Goal: Information Seeking & Learning: Learn about a topic

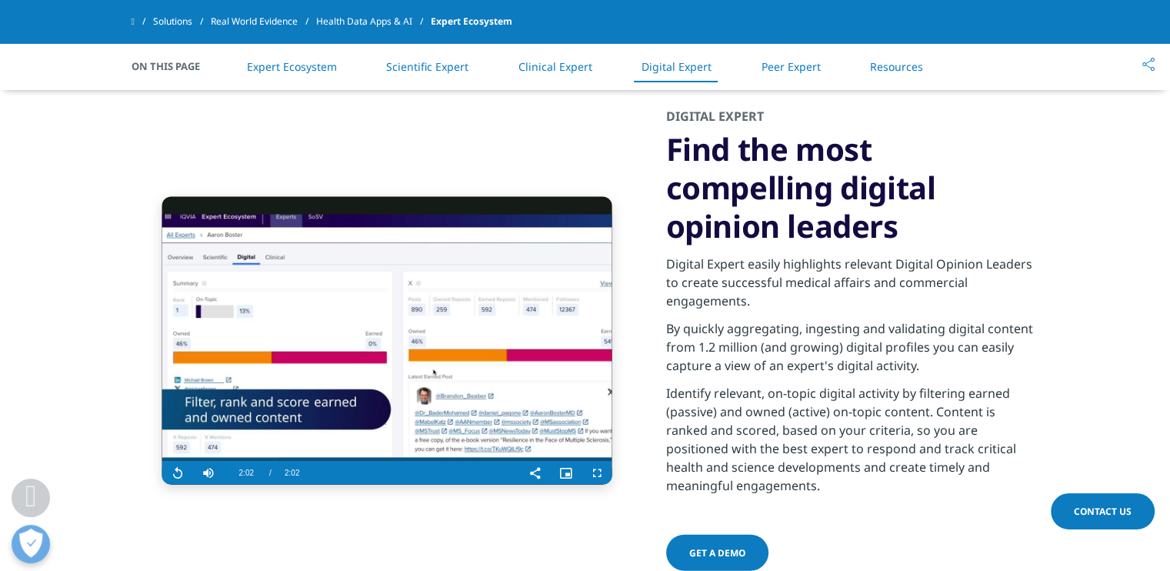
click at [133, 23] on span at bounding box center [133, 21] width 3 height 11
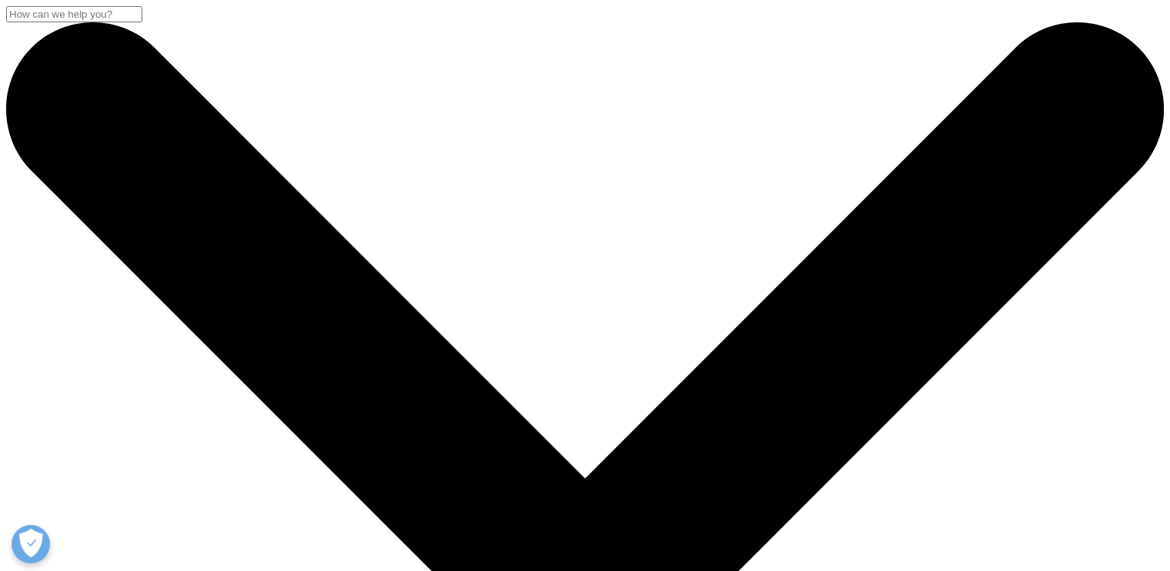
drag, startPoint x: 0, startPoint y: 0, endPoint x: 1021, endPoint y: 27, distance: 1021.8
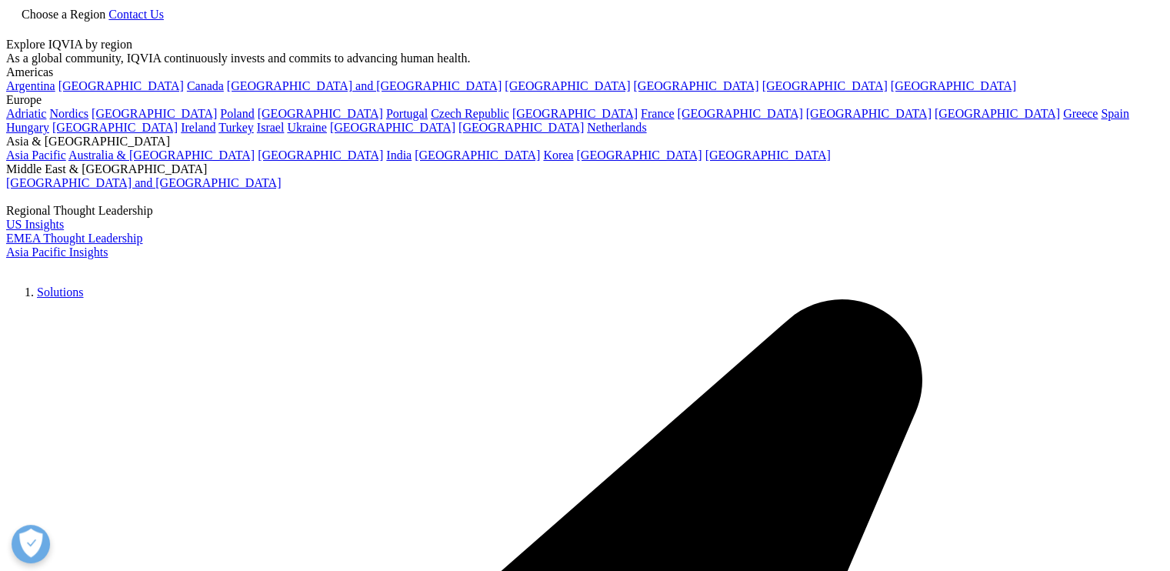
type input "t"
type input "connected intelligence"
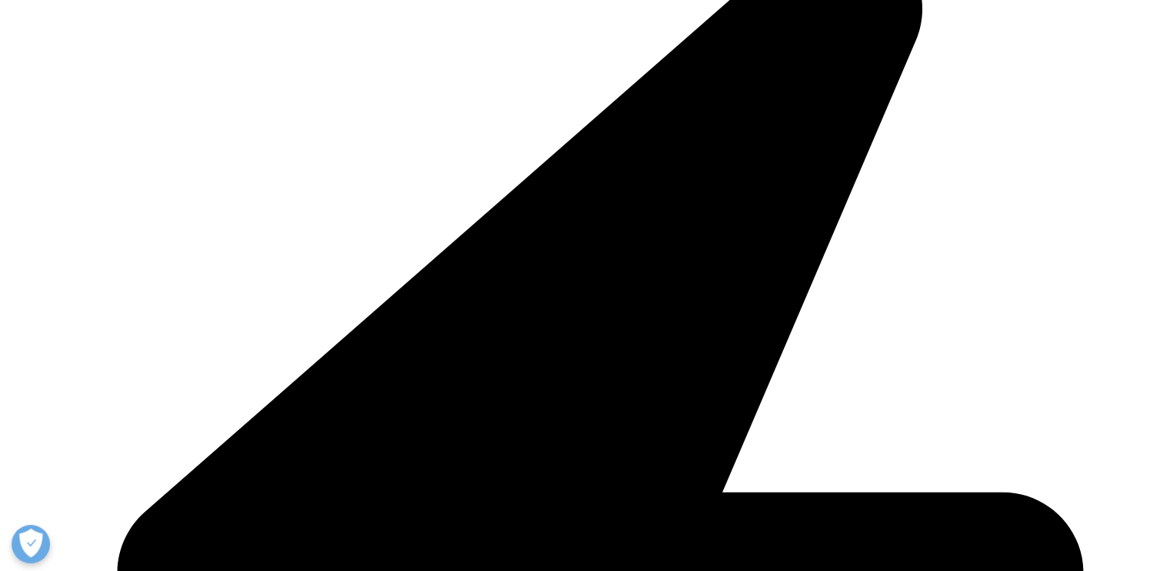
scroll to position [374, 0]
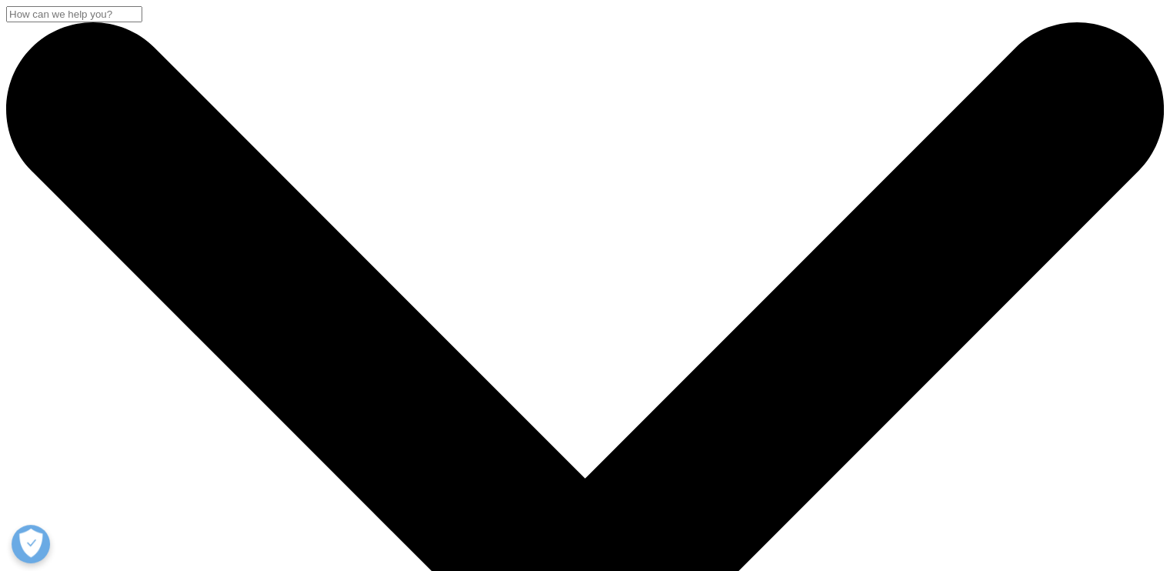
drag, startPoint x: 1167, startPoint y: 65, endPoint x: 1135, endPoint y: 168, distance: 108.0
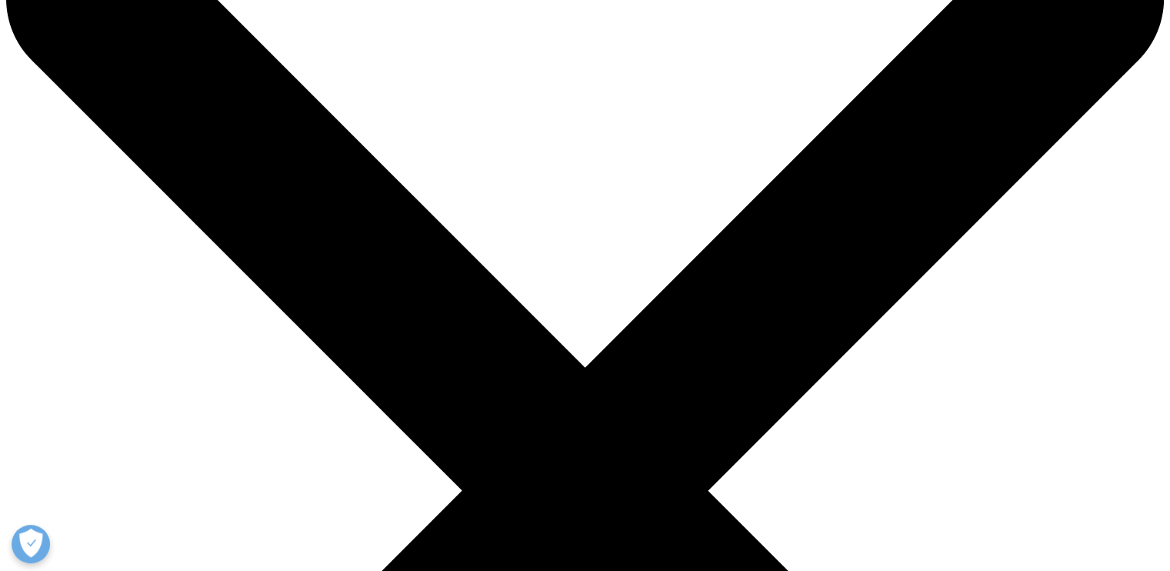
scroll to position [125, 0]
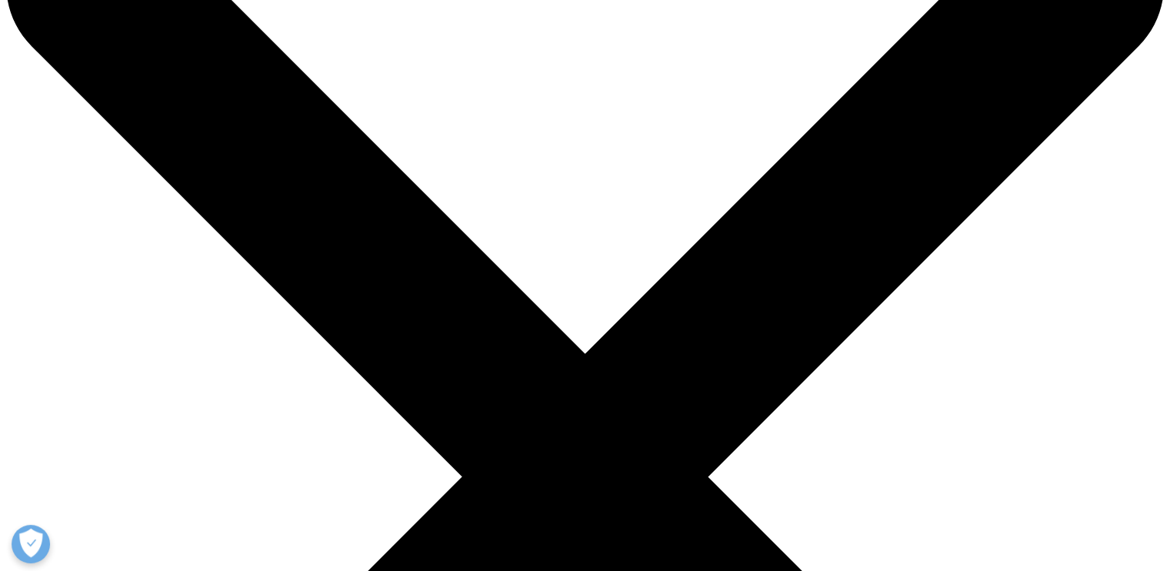
drag, startPoint x: 1178, startPoint y: 52, endPoint x: 1178, endPoint y: 68, distance: 16.9
